Goal: Task Accomplishment & Management: Complete application form

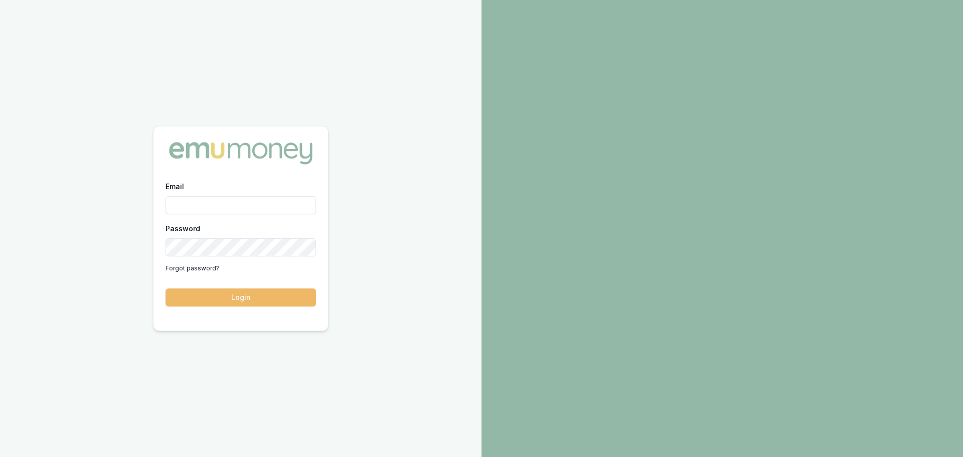
type input "[PERSON_NAME][EMAIL_ADDRESS][DOMAIN_NAME]"
click at [246, 298] on button "Login" at bounding box center [241, 297] width 150 height 18
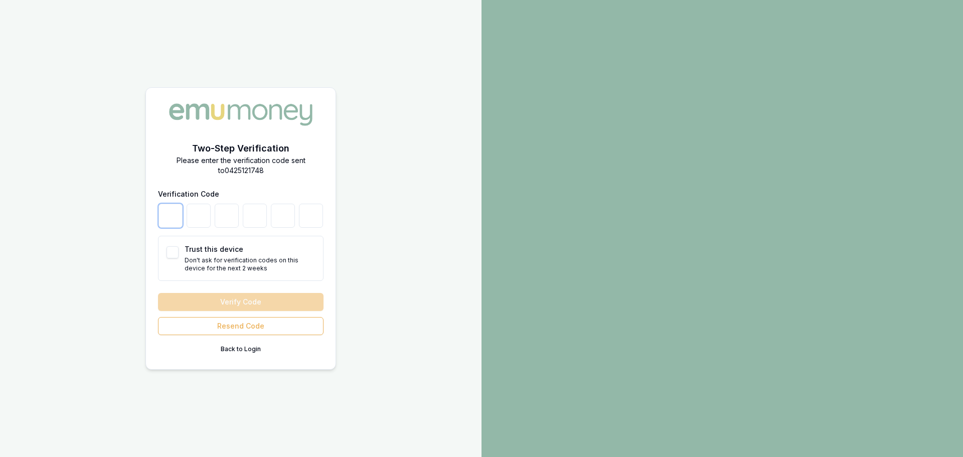
click at [176, 221] on input "number" at bounding box center [170, 216] width 24 height 24
type input "8"
type input "4"
type input "0"
type input "6"
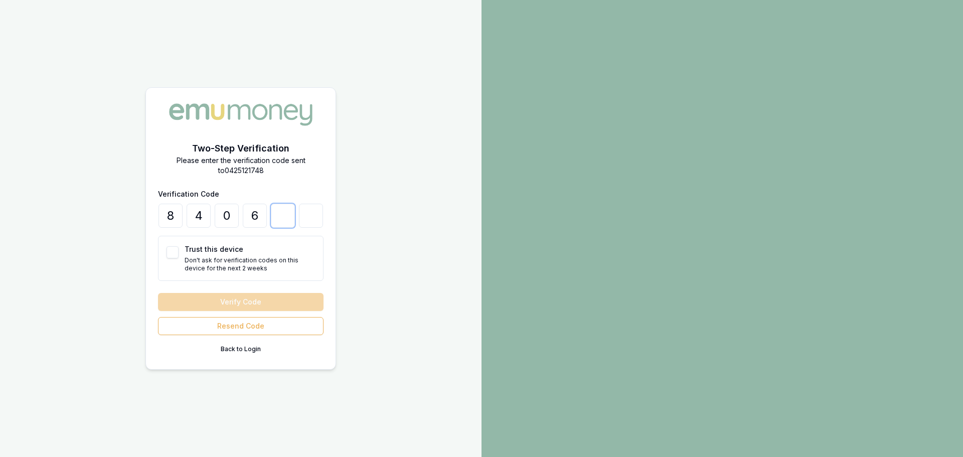
type input "0"
type input "8"
click at [171, 253] on button "Trust this device" at bounding box center [173, 252] width 12 height 12
checkbox input "true"
click at [254, 300] on button "Verify Code" at bounding box center [241, 302] width 166 height 18
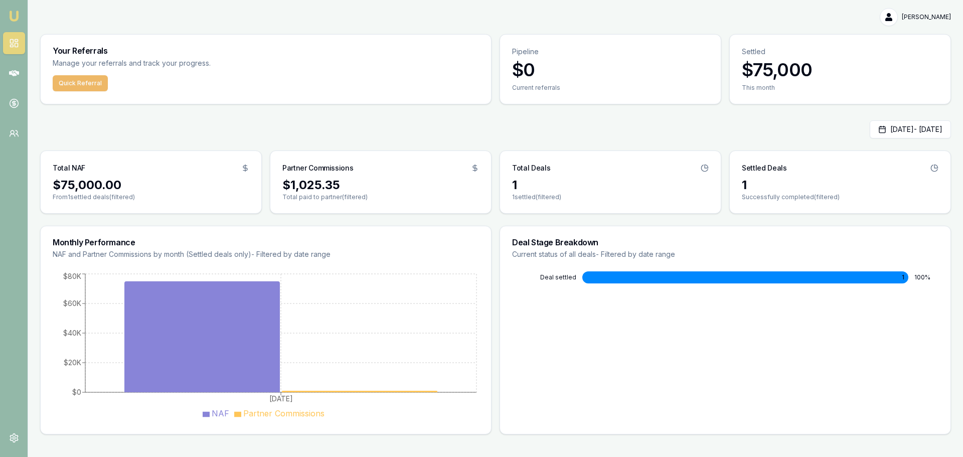
click at [85, 87] on button "Quick Referral" at bounding box center [80, 83] width 55 height 16
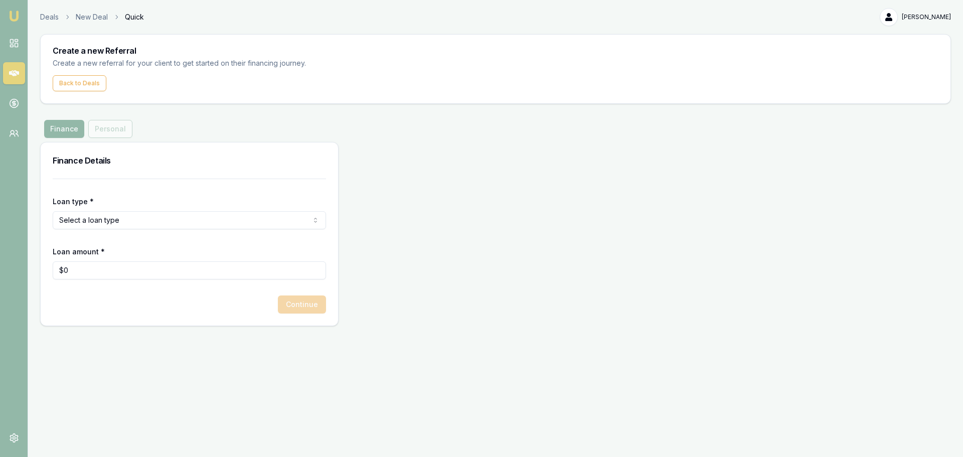
click at [227, 219] on html "Emu Money Deals New Deal Quick [PERSON_NAME] Toggle Menu Create a new Referral …" at bounding box center [481, 228] width 963 height 457
select select "COMMERCIAL_ASSET"
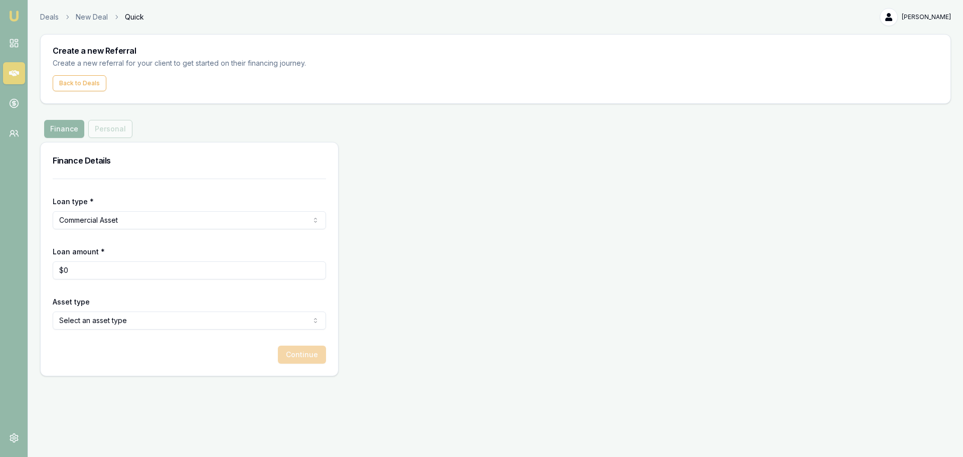
type input "0"
click at [129, 270] on input "0" at bounding box center [189, 270] width 273 height 18
type input "$64,000"
click at [165, 319] on html "Emu Money Deals New Deal Quick [PERSON_NAME] Toggle Menu Create a new Referral …" at bounding box center [481, 228] width 963 height 457
click at [291, 356] on button "Continue" at bounding box center [302, 355] width 48 height 18
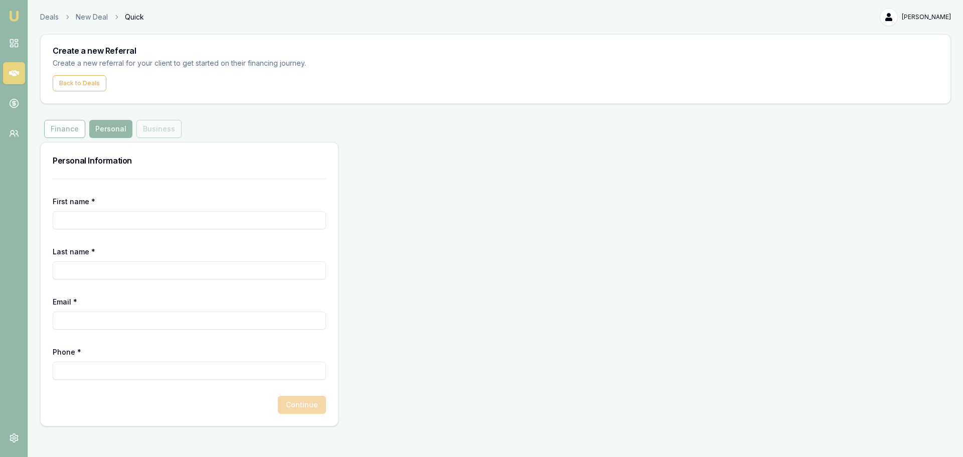
click at [107, 222] on input "First name *" at bounding box center [189, 220] width 273 height 18
paste input "[PERSON_NAME]"
type input "[PERSON_NAME]"
paste input "singh"
type input "singh"
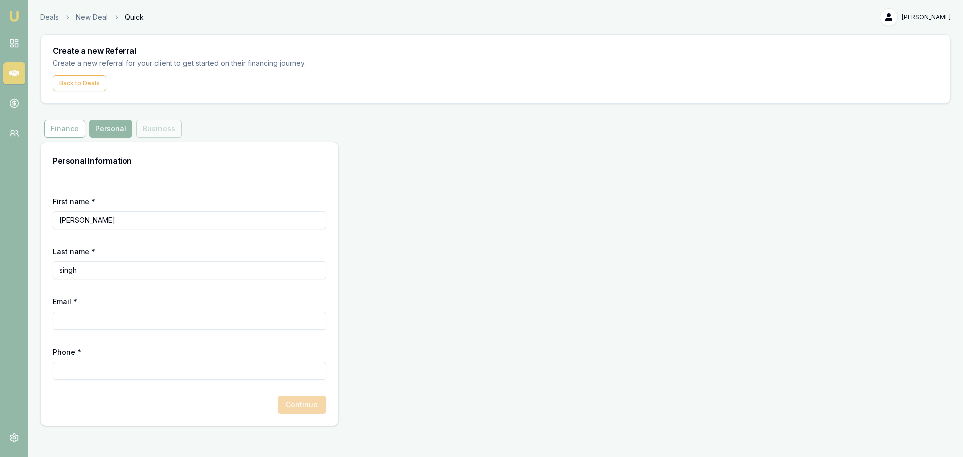
click at [135, 322] on input "Email *" at bounding box center [189, 320] width 273 height 18
paste input "[EMAIL_ADDRESS][DOMAIN_NAME]"
type input "[EMAIL_ADDRESS][DOMAIN_NAME]"
paste input "0421 120 551"
type input "0421 120 551"
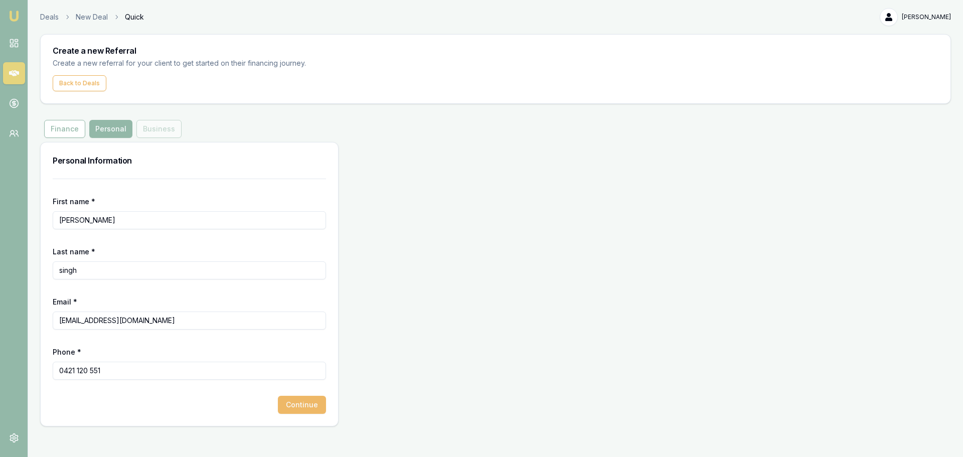
click at [301, 404] on button "Continue" at bounding box center [302, 405] width 48 height 18
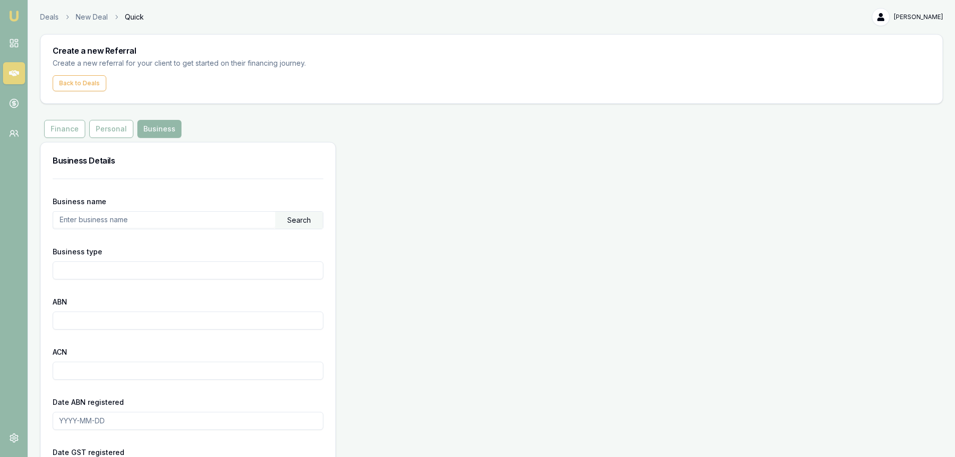
click at [118, 219] on input "text" at bounding box center [164, 220] width 222 height 16
paste input "[PERSON_NAME]"
click at [297, 217] on div "Search" at bounding box center [299, 220] width 48 height 17
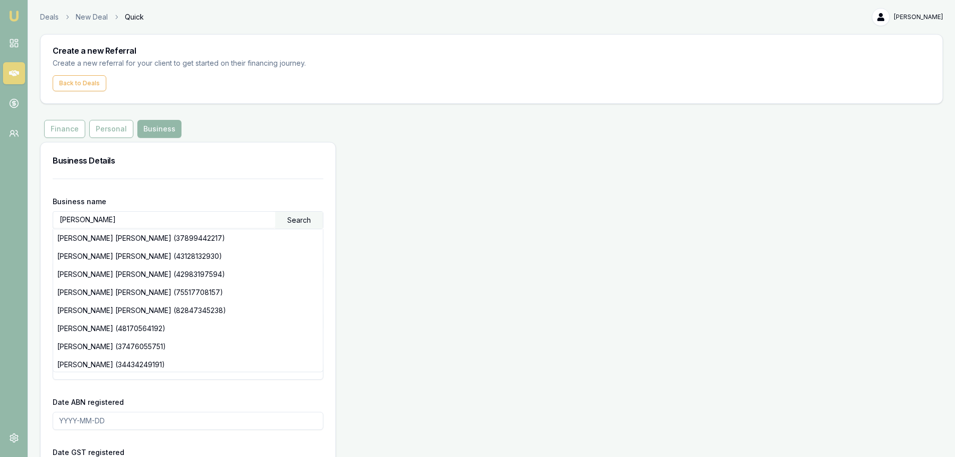
click at [481, 278] on div "Business Details Business name [PERSON_NAME] Search [PERSON_NAME] [PERSON_NAME]…" at bounding box center [491, 384] width 903 height 485
click at [155, 191] on form "Business name [PERSON_NAME] Search [PERSON_NAME] [PERSON_NAME] (37899442217) [P…" at bounding box center [188, 397] width 271 height 436
click at [229, 402] on div "Date ABN registered" at bounding box center [188, 413] width 271 height 34
click at [229, 398] on div "Date ABN registered" at bounding box center [188, 413] width 271 height 34
click at [145, 218] on input "[PERSON_NAME]" at bounding box center [164, 220] width 222 height 16
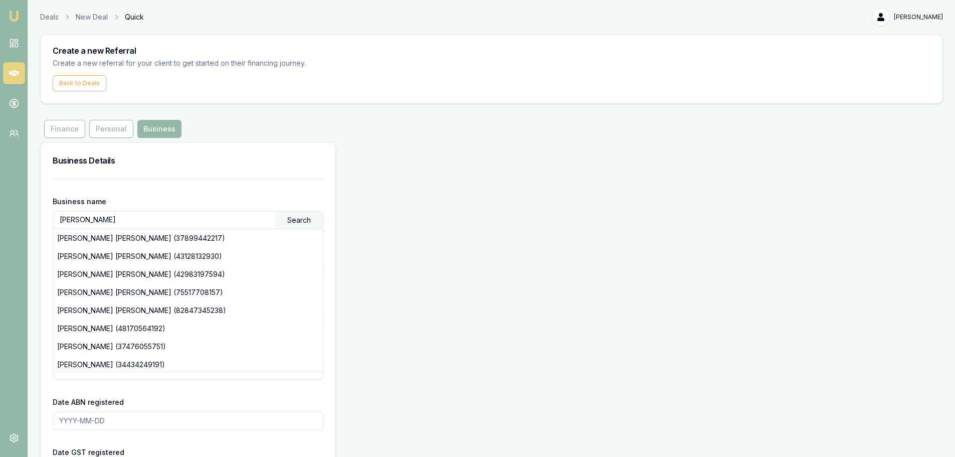
drag, startPoint x: 111, startPoint y: 218, endPoint x: 54, endPoint y: 215, distance: 57.3
click at [52, 216] on div "Business name [PERSON_NAME] Search [PERSON_NAME] [PERSON_NAME] (37899442217) [P…" at bounding box center [188, 403] width 295 height 448
paste input "[PERSON_NAME]"
type input "[PERSON_NAME]"
click at [293, 219] on div "Search" at bounding box center [299, 220] width 48 height 17
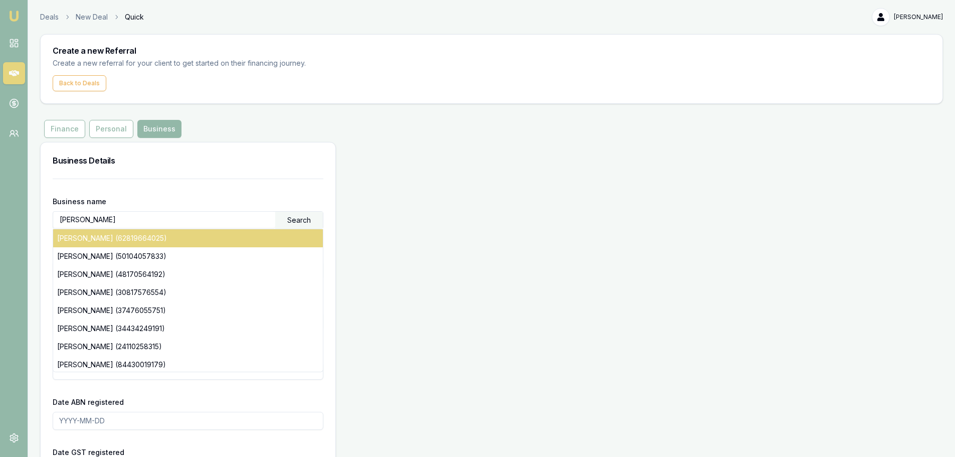
click at [191, 236] on div "[PERSON_NAME] (62819664025)" at bounding box center [188, 238] width 270 height 18
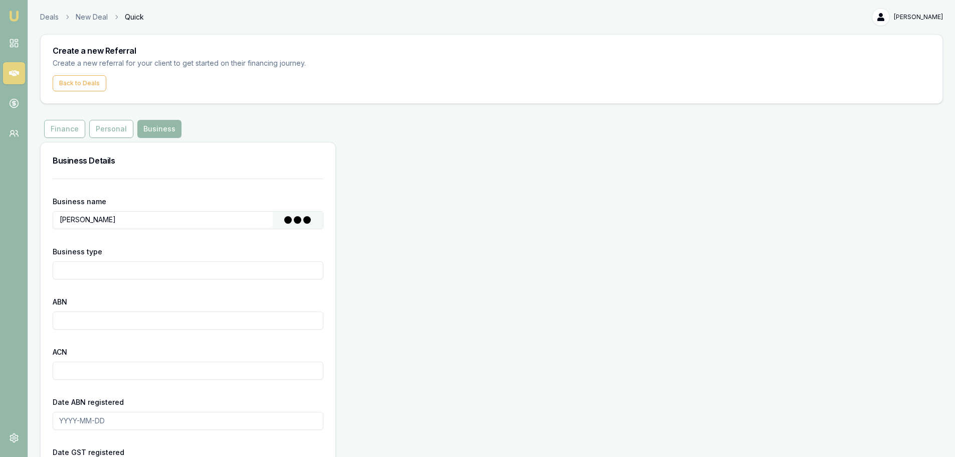
type input "Individual/Sole Trader"
type input "62819664025"
type input "[DATE]"
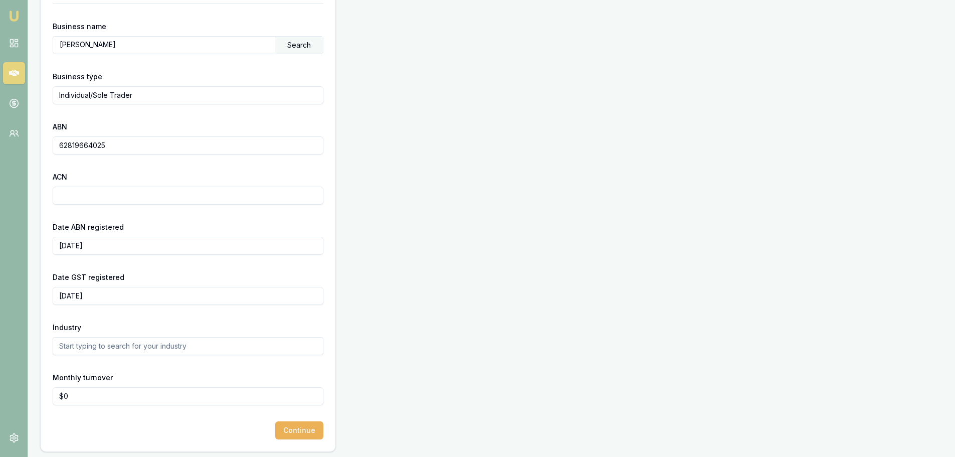
scroll to position [178, 0]
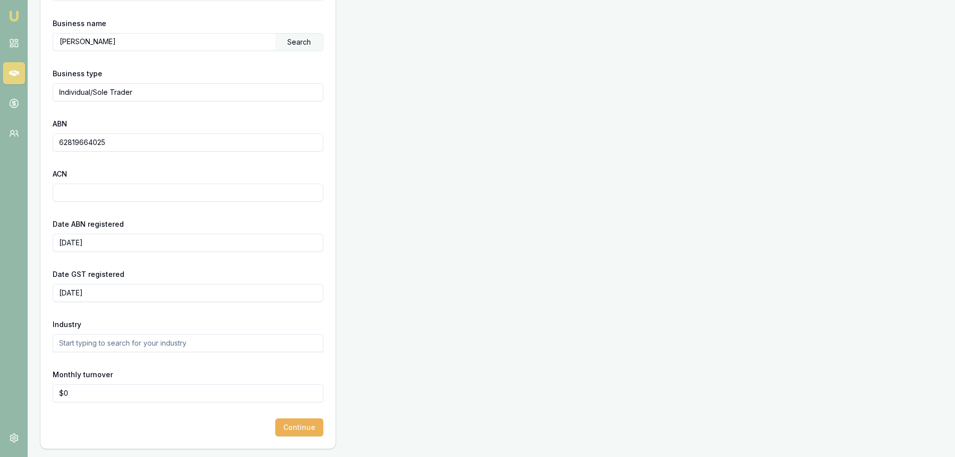
click at [175, 347] on input "text" at bounding box center [188, 343] width 271 height 18
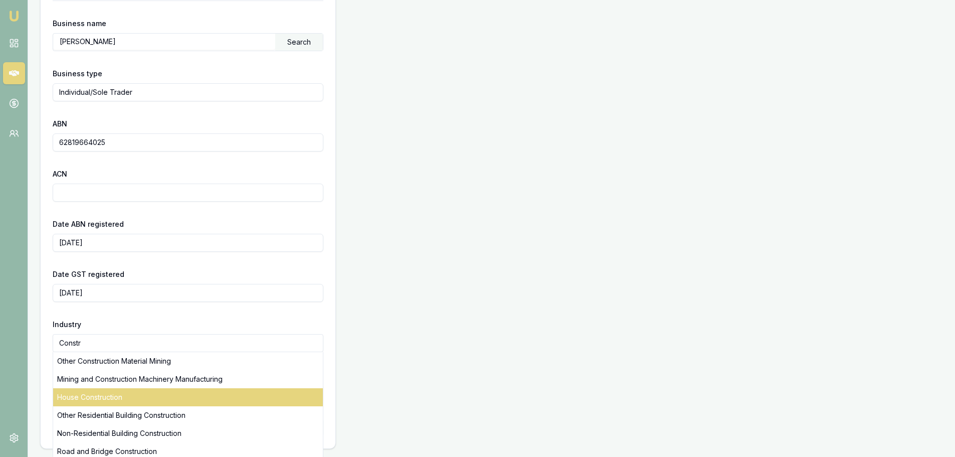
click at [135, 403] on div "House Construction" at bounding box center [188, 397] width 270 height 18
type input "House Construction"
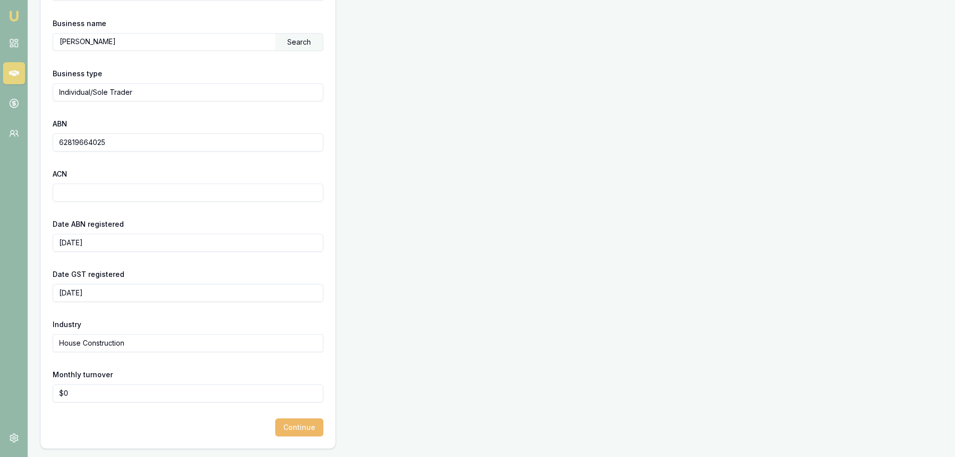
click at [307, 430] on button "Continue" at bounding box center [299, 427] width 48 height 18
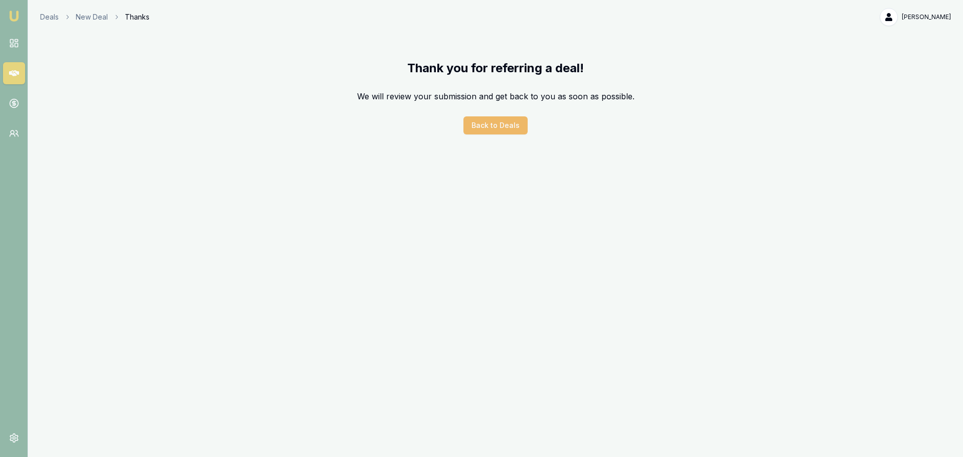
click at [496, 125] on button "Back to Deals" at bounding box center [495, 125] width 64 height 18
